Goal: Information Seeking & Learning: Learn about a topic

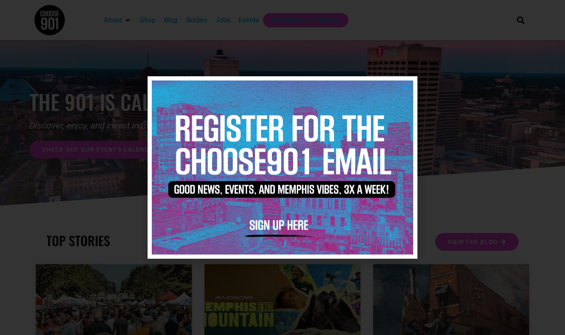
click at [404, 86] on icon "Close" at bounding box center [406, 88] width 6 height 6
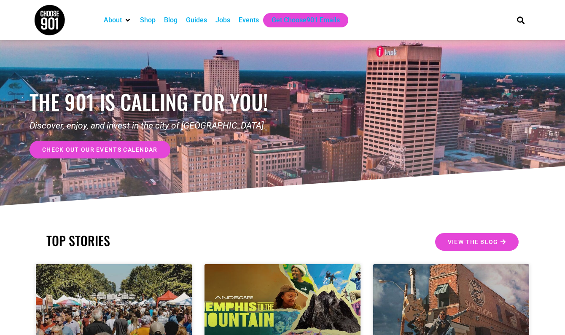
click at [223, 20] on div "Jobs" at bounding box center [223, 20] width 15 height 10
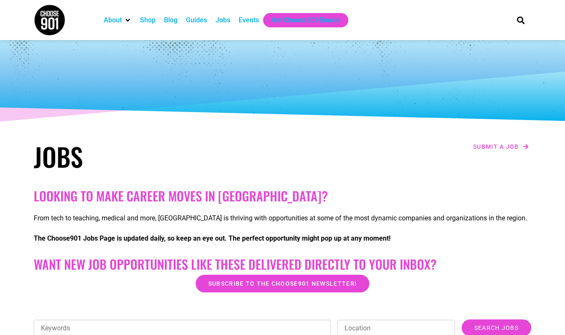
click at [230, 22] on div "Jobs" at bounding box center [223, 20] width 15 height 10
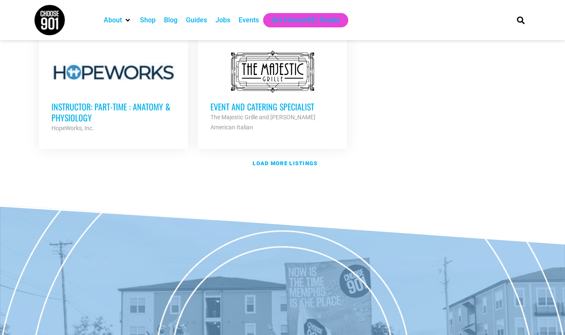
scroll to position [1052, 0]
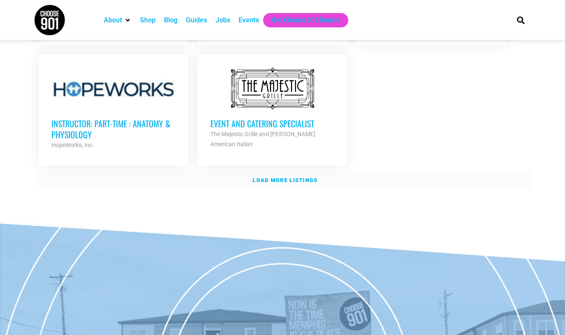
click at [292, 177] on strong "Load more listings" at bounding box center [285, 180] width 65 height 6
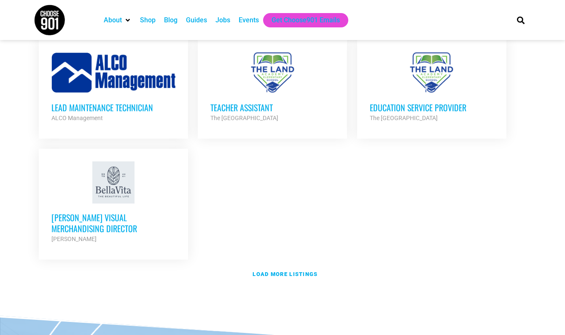
scroll to position [1823, 0]
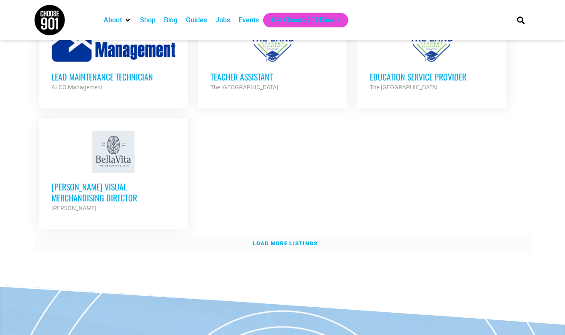
click at [270, 234] on link "Load more listings" at bounding box center [283, 243] width 498 height 19
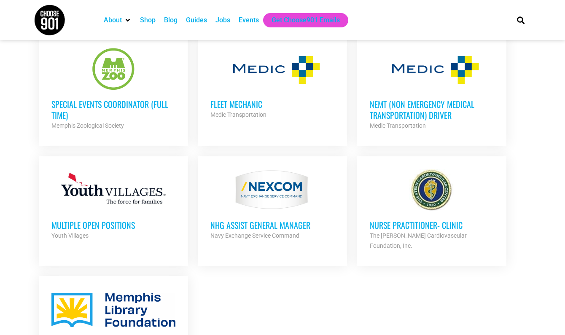
scroll to position [2137, 0]
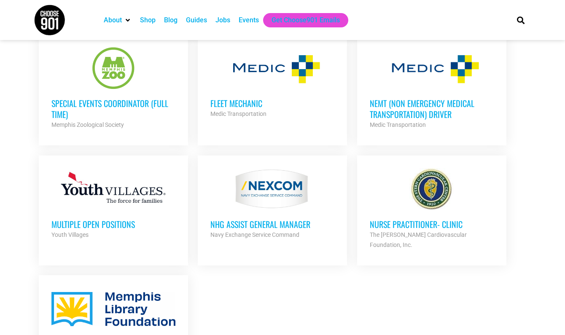
click at [113, 219] on h3 "Multiple Open Positions" at bounding box center [113, 224] width 124 height 11
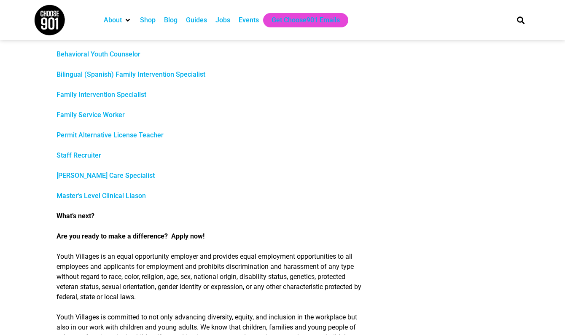
scroll to position [387, 0]
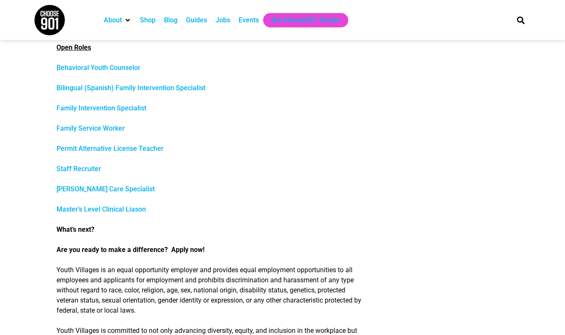
click at [54, 22] on img at bounding box center [50, 20] width 32 height 32
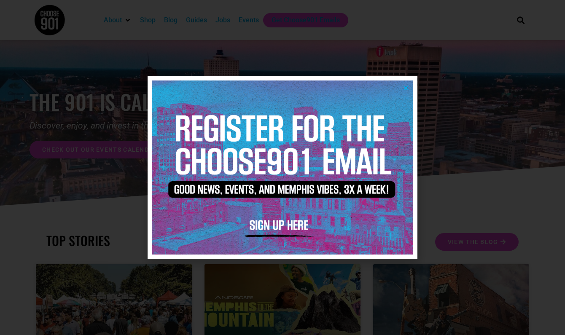
click at [408, 85] on icon "Close" at bounding box center [406, 88] width 6 height 6
